Goal: Task Accomplishment & Management: Manage account settings

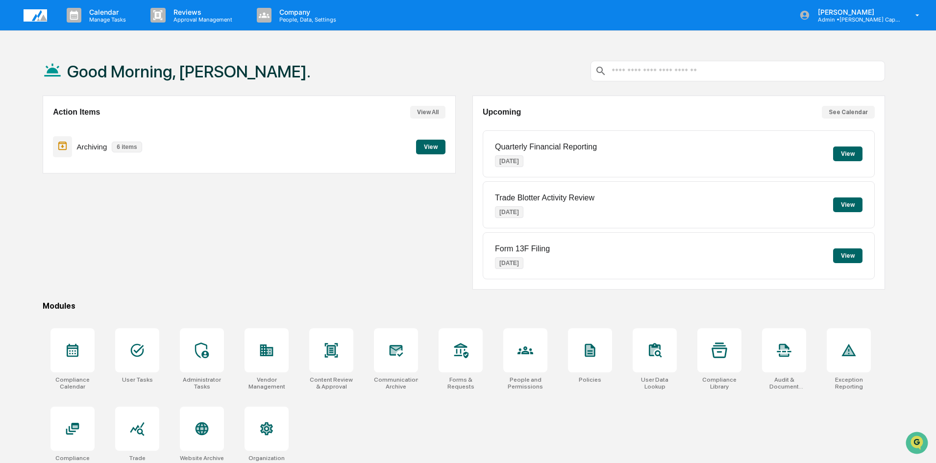
click at [436, 147] on button "View" at bounding box center [430, 147] width 29 height 15
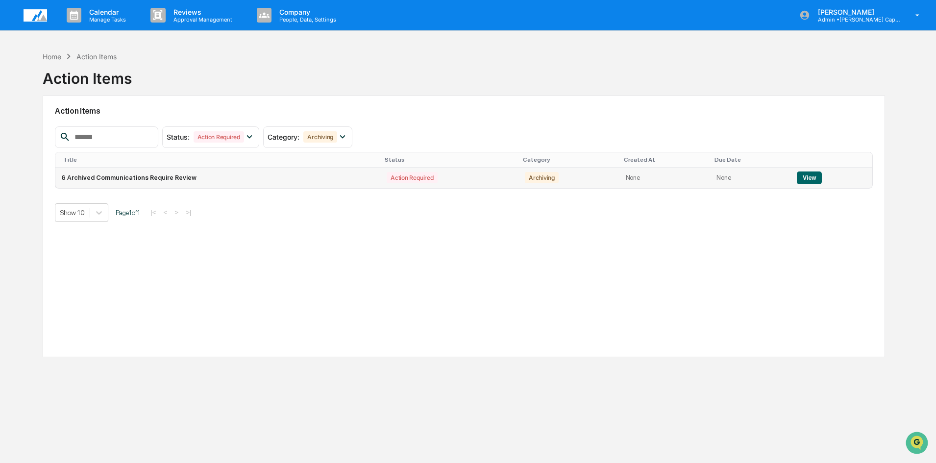
click at [177, 177] on td "6 Archived Communications Require Review" at bounding box center [217, 178] width 325 height 21
click at [806, 179] on button "View" at bounding box center [808, 177] width 25 height 13
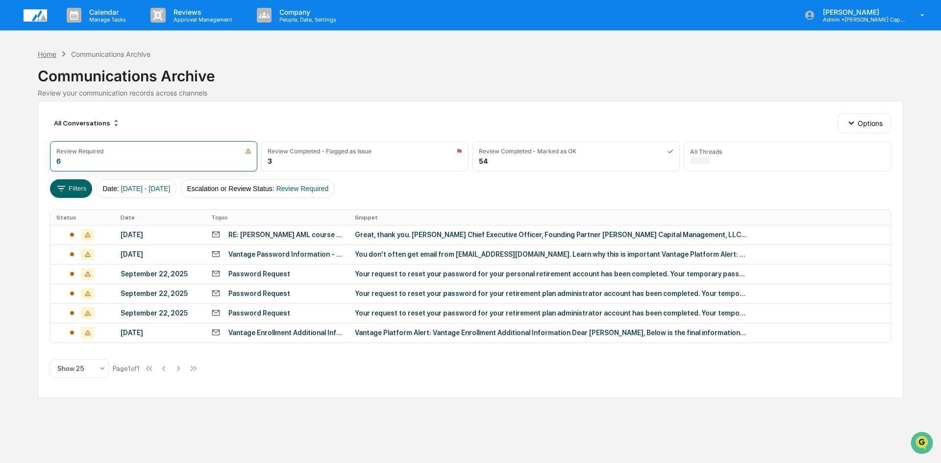
click at [48, 55] on div "Home" at bounding box center [47, 54] width 19 height 8
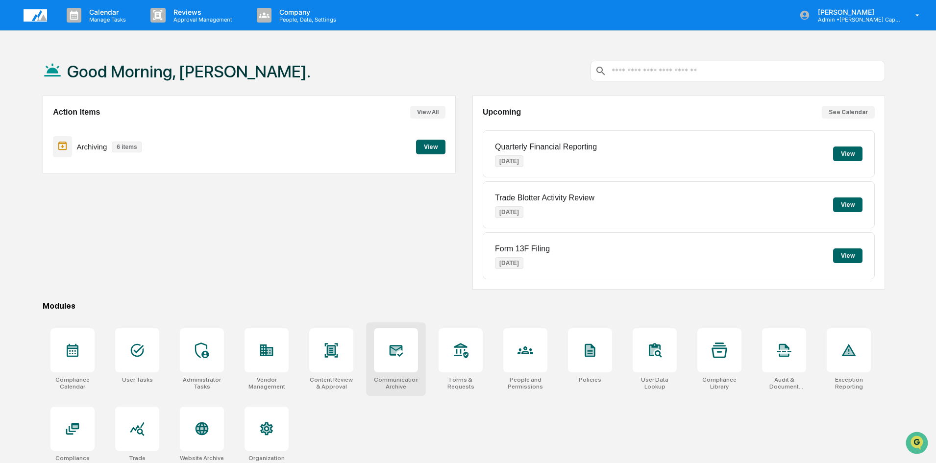
click at [397, 355] on icon at bounding box center [396, 350] width 16 height 16
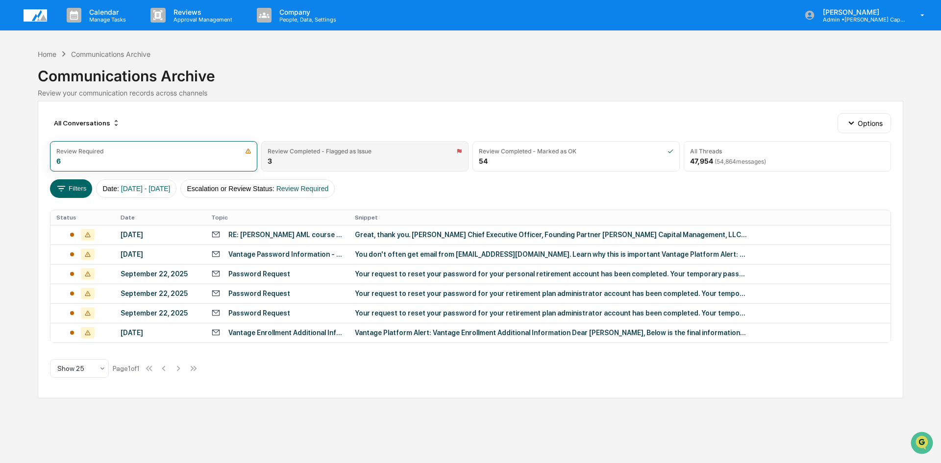
click at [315, 158] on div "Review Completed - Flagged as Issue 3" at bounding box center [364, 156] width 207 height 30
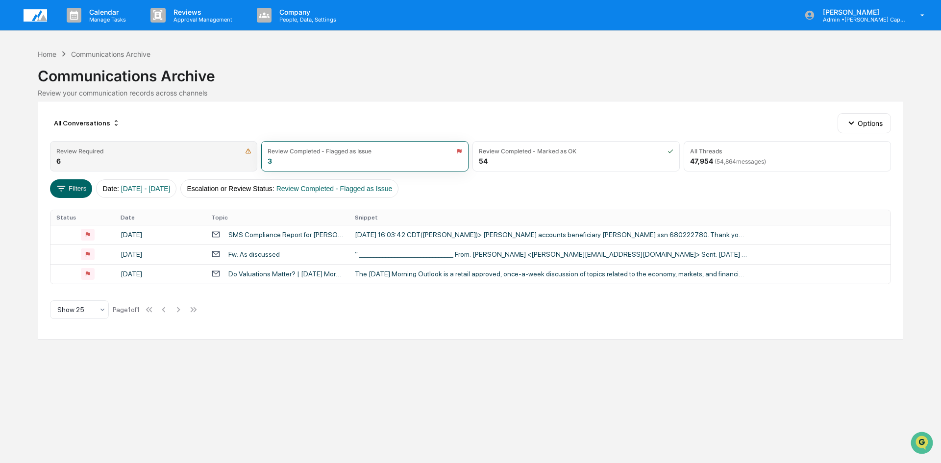
click at [128, 155] on div "Review Required 6" at bounding box center [153, 156] width 207 height 30
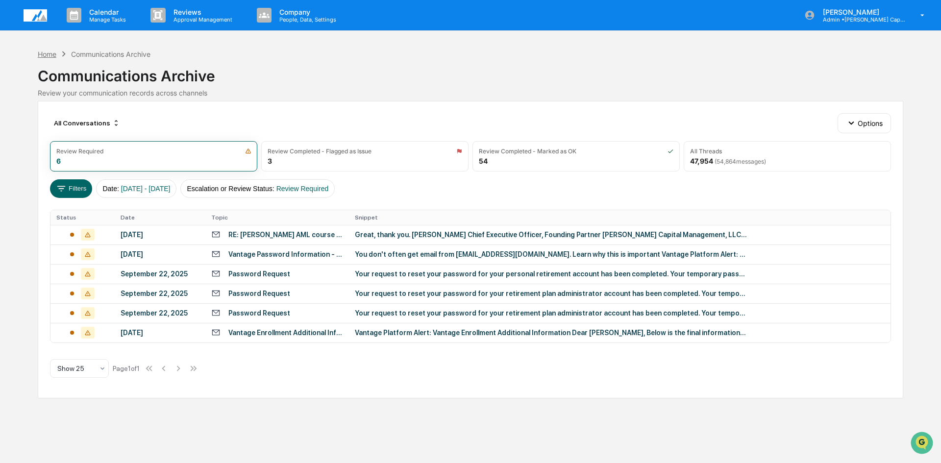
click at [48, 56] on div "Home" at bounding box center [47, 54] width 19 height 8
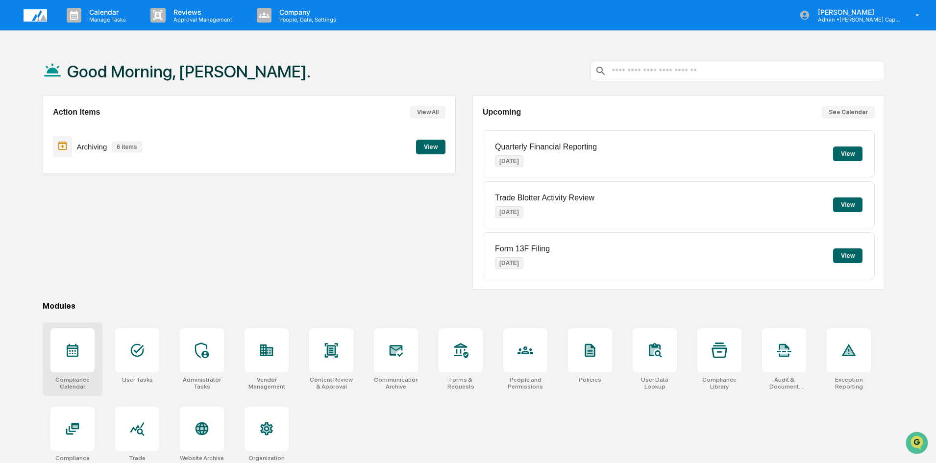
click at [68, 352] on icon at bounding box center [73, 350] width 16 height 16
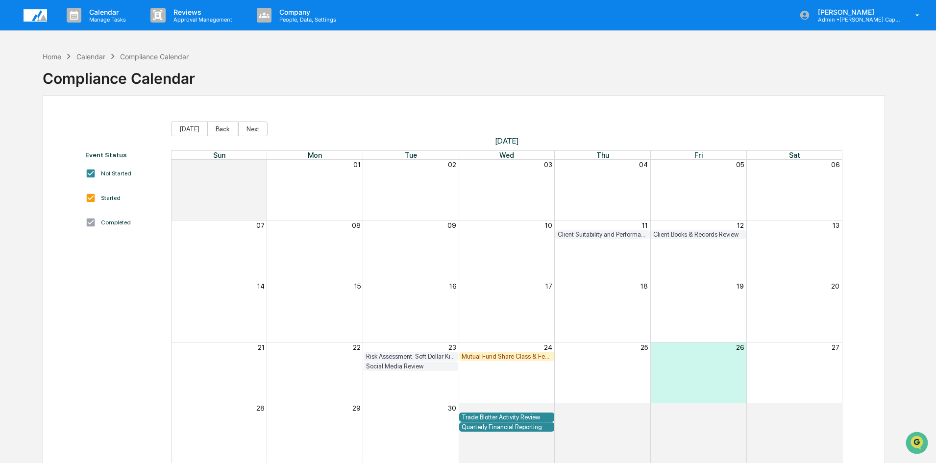
scroll to position [47, 0]
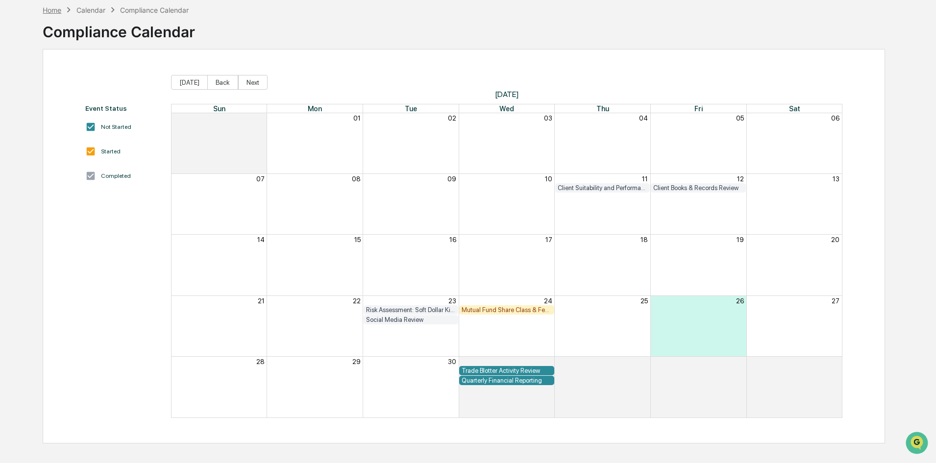
click at [52, 12] on div "Home" at bounding box center [52, 10] width 19 height 8
